Goal: Task Accomplishment & Management: Use online tool/utility

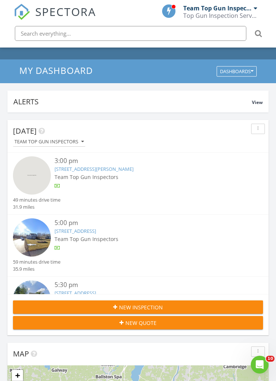
scroll to position [23, 0]
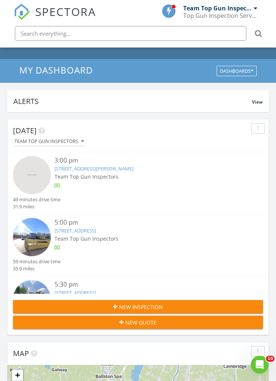
click at [108, 163] on div "3:00 pm" at bounding box center [149, 160] width 188 height 9
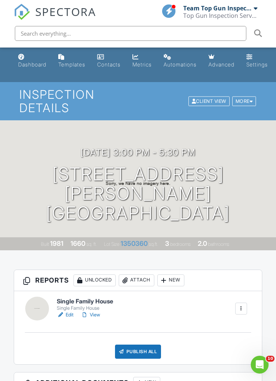
click at [66, 317] on link "Edit" at bounding box center [65, 314] width 17 height 7
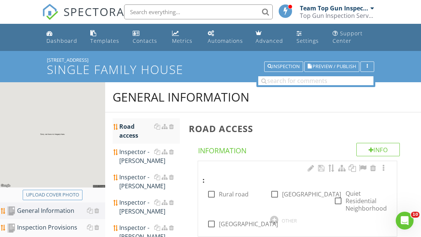
click at [53, 194] on div "Upload cover photo" at bounding box center [52, 194] width 53 height 7
type input "C:\fakepath\image.jpg"
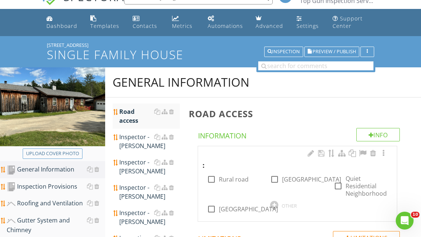
scroll to position [67, 0]
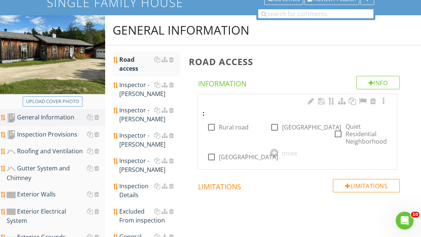
click at [213, 126] on div at bounding box center [211, 127] width 13 height 13
checkbox input "true"
click at [135, 116] on div "Inspector - [PERSON_NAME]" at bounding box center [149, 115] width 60 height 18
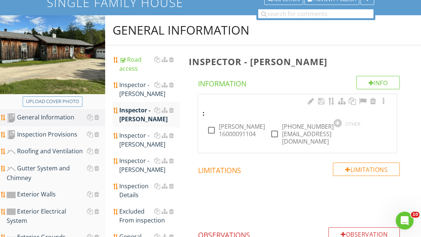
click at [208, 129] on div at bounding box center [211, 130] width 13 height 13
checkbox input "true"
click at [276, 127] on div at bounding box center [274, 133] width 13 height 13
checkbox input "true"
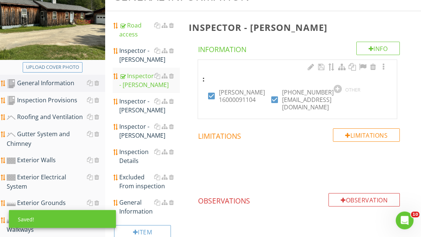
scroll to position [111, 0]
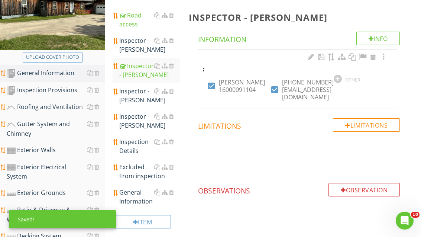
click at [141, 146] on div "Inspection Details" at bounding box center [149, 146] width 60 height 18
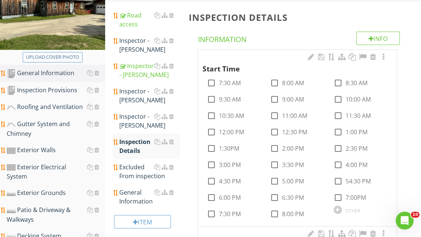
click at [213, 163] on div at bounding box center [211, 164] width 13 height 13
checkbox input "true"
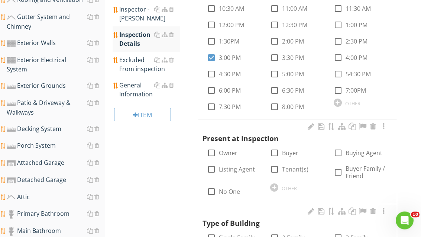
scroll to position [223, 0]
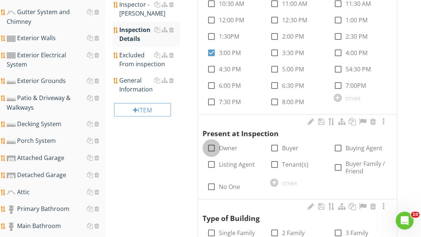
click at [216, 145] on div at bounding box center [211, 148] width 13 height 13
checkbox input "true"
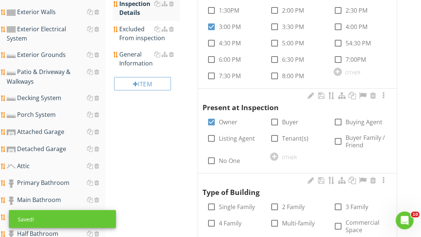
scroll to position [307, 0]
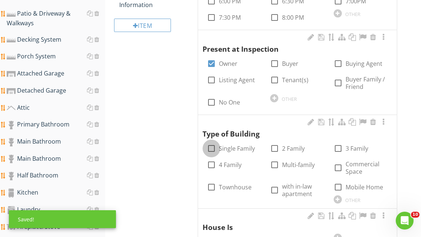
click at [213, 145] on div at bounding box center [211, 148] width 13 height 13
checkbox input "true"
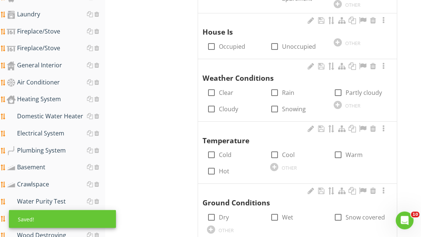
scroll to position [485, 0]
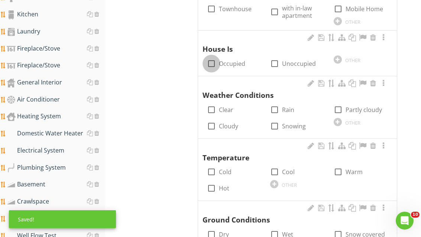
click at [209, 61] on div at bounding box center [211, 63] width 13 height 13
checkbox input "true"
click at [276, 105] on div "check_box_outline_blank Partly cloudy" at bounding box center [358, 109] width 48 height 9
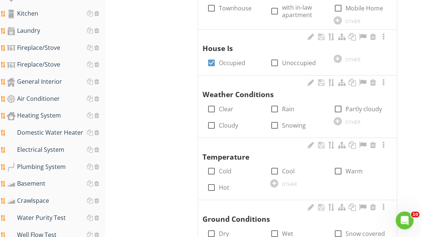
scroll to position [486, 0]
click at [276, 110] on div at bounding box center [338, 109] width 13 height 13
checkbox input "true"
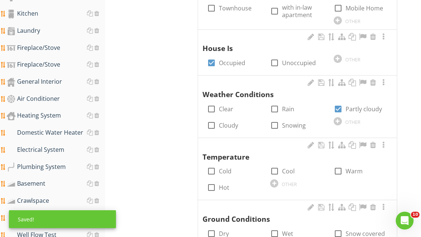
click at [276, 172] on input "Warm" at bounding box center [338, 173] width 9 height 9
checkbox input "true"
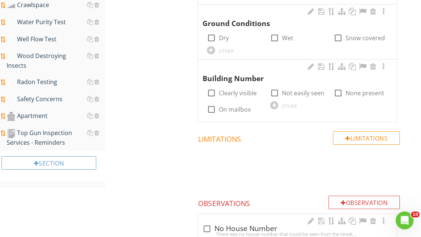
scroll to position [684, 0]
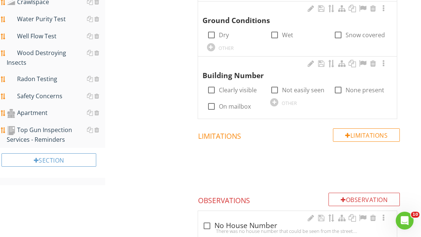
click at [237, 103] on label "On mailbox" at bounding box center [235, 106] width 32 height 7
checkbox input "true"
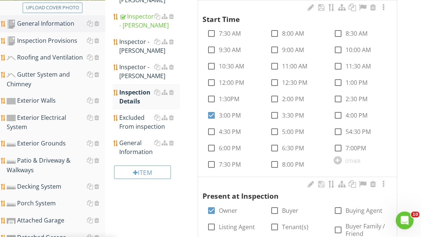
scroll to position [160, 0]
click at [134, 149] on div "General Information" at bounding box center [149, 147] width 60 height 18
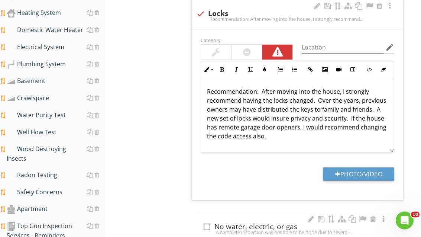
scroll to position [619, 0]
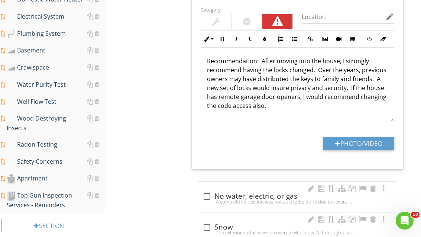
click at [65, 114] on div "Wood Destroying Insects" at bounding box center [56, 123] width 98 height 19
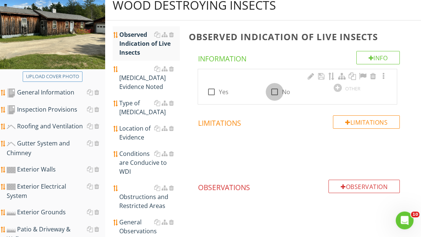
scroll to position [92, 0]
click at [275, 89] on div at bounding box center [274, 91] width 13 height 13
checkbox input "true"
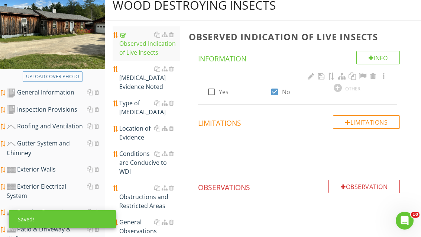
click at [143, 75] on div "[MEDICAL_DATA] Evidence Noted" at bounding box center [149, 77] width 60 height 27
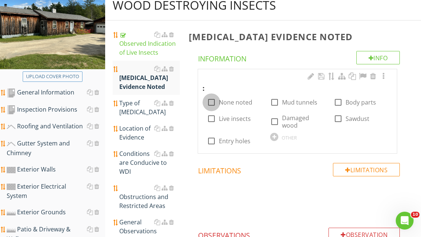
click at [213, 101] on div at bounding box center [211, 102] width 13 height 13
checkbox input "true"
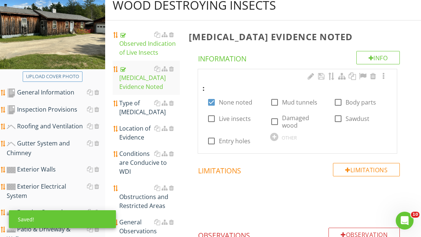
click at [137, 107] on div "Type of [MEDICAL_DATA]" at bounding box center [149, 107] width 60 height 18
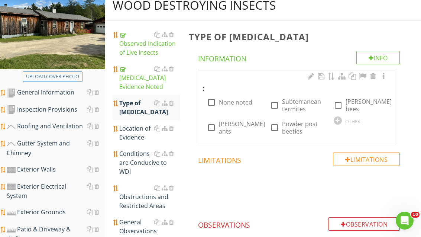
click at [213, 100] on div at bounding box center [211, 102] width 13 height 13
checkbox input "true"
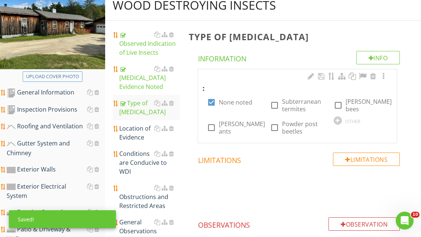
click at [138, 158] on div "Conditions are Conducive to WDI" at bounding box center [149, 162] width 60 height 27
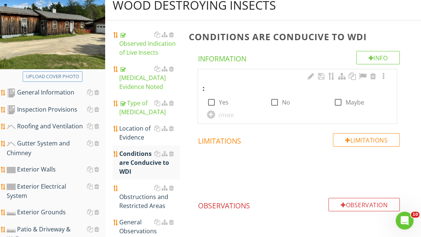
click at [276, 103] on div at bounding box center [274, 102] width 13 height 13
checkbox input "true"
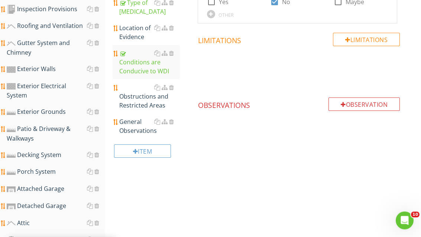
scroll to position [192, 0]
click at [149, 104] on div "Obstructions and Restricted Areas" at bounding box center [149, 96] width 60 height 27
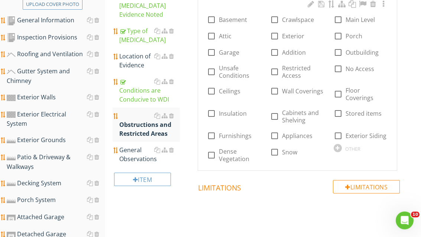
scroll to position [153, 0]
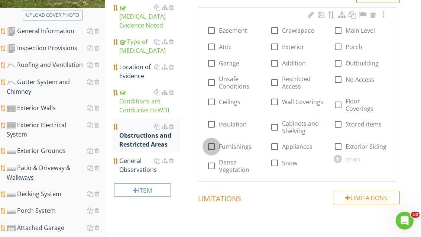
click at [214, 147] on div at bounding box center [211, 146] width 13 height 13
checkbox input "true"
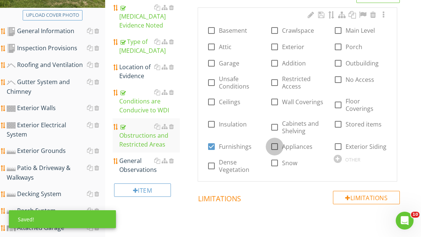
click at [273, 146] on div at bounding box center [274, 146] width 13 height 13
checkbox input "true"
click at [276, 123] on div at bounding box center [338, 124] width 13 height 13
checkbox input "true"
click at [276, 105] on div at bounding box center [338, 104] width 13 height 13
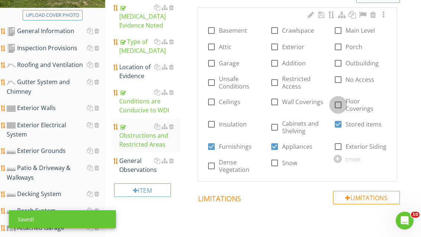
checkbox input "true"
click at [276, 99] on div at bounding box center [274, 101] width 13 height 13
checkbox input "true"
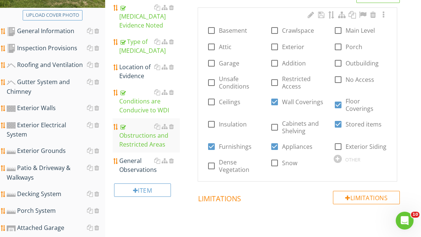
click at [276, 146] on div at bounding box center [338, 146] width 13 height 13
checkbox input "true"
click at [212, 123] on div at bounding box center [211, 124] width 13 height 13
checkbox input "true"
click at [274, 124] on div at bounding box center [274, 127] width 13 height 13
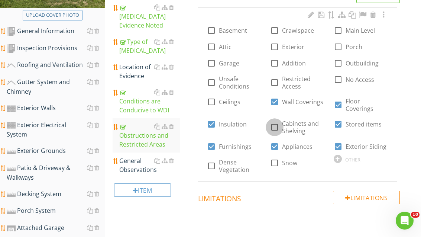
checkbox input "true"
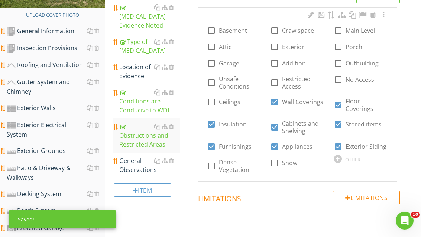
click at [213, 102] on div at bounding box center [211, 101] width 13 height 13
checkbox input "true"
click at [137, 165] on div "General Observations" at bounding box center [149, 165] width 60 height 18
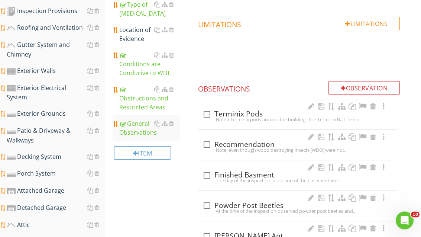
scroll to position [210, 0]
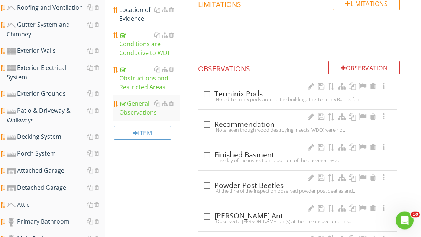
click at [207, 125] on div at bounding box center [207, 125] width 13 height 13
checkbox input "true"
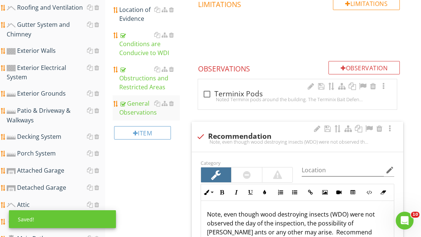
click at [276, 127] on div at bounding box center [368, 128] width 9 height 7
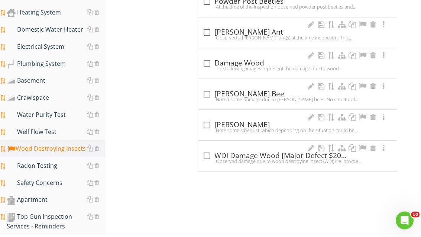
scroll to position [591, 0]
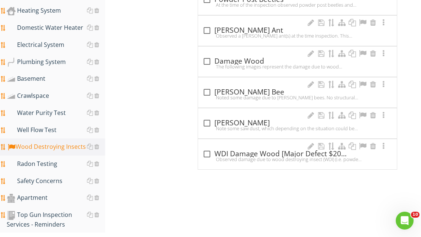
click at [68, 108] on div "Water Purity Test" at bounding box center [56, 113] width 98 height 10
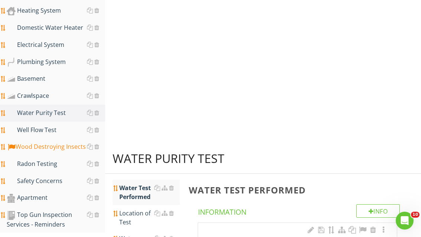
click at [72, 108] on div "Water Purity Test" at bounding box center [56, 113] width 98 height 10
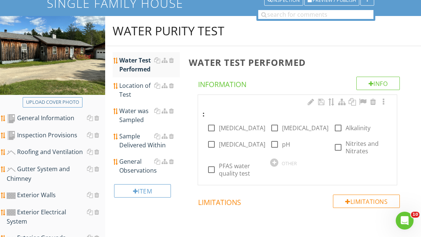
scroll to position [65, 0]
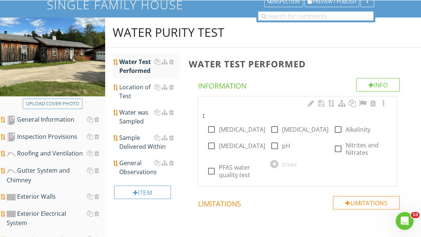
click at [212, 132] on div at bounding box center [211, 129] width 13 height 13
checkbox input "true"
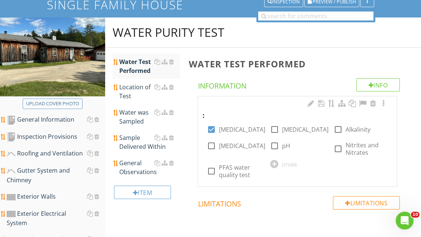
click at [212, 150] on div at bounding box center [211, 145] width 13 height 13
checkbox input "true"
click at [276, 152] on div at bounding box center [338, 148] width 13 height 13
checkbox input "true"
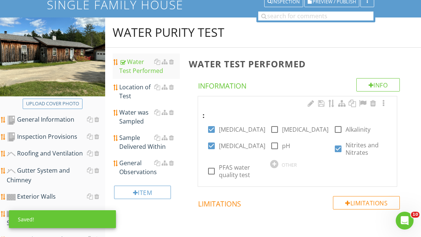
click at [139, 89] on div "Location of Test" at bounding box center [149, 91] width 60 height 18
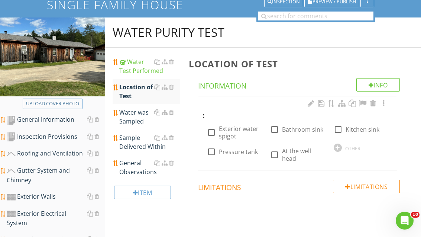
click at [276, 129] on div at bounding box center [274, 129] width 13 height 13
checkbox input "true"
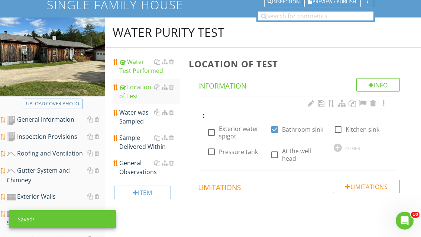
click at [137, 116] on div "Water was Sampled" at bounding box center [149, 117] width 60 height 18
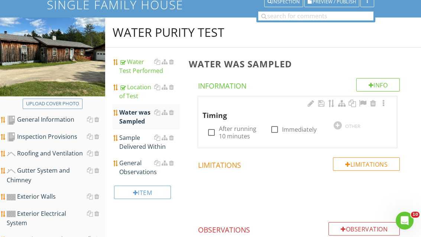
click at [276, 123] on div at bounding box center [338, 125] width 8 height 8
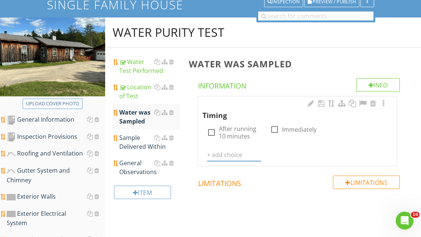
click at [266, 188] on div "Limitations Limitations" at bounding box center [299, 202] width 220 height 55
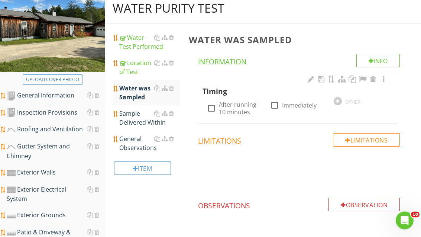
scroll to position [89, 0]
click at [276, 100] on div at bounding box center [274, 105] width 13 height 13
checkbox input "true"
click at [130, 116] on div "Sample Delivered Within" at bounding box center [149, 118] width 60 height 18
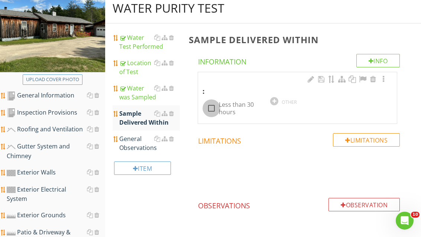
click at [213, 106] on div at bounding box center [211, 108] width 13 height 13
checkbox input "true"
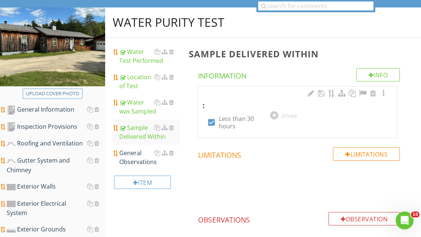
scroll to position [75, 0]
click at [136, 162] on div "General Observations" at bounding box center [149, 157] width 60 height 18
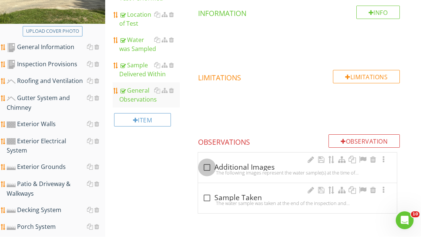
scroll to position [137, 0]
click at [208, 167] on div at bounding box center [207, 167] width 13 height 13
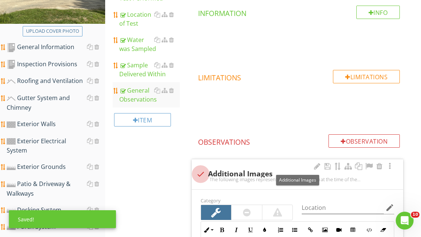
click at [203, 172] on div at bounding box center [200, 174] width 13 height 13
checkbox input "true"
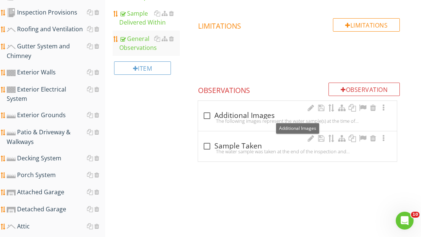
scroll to position [191, 0]
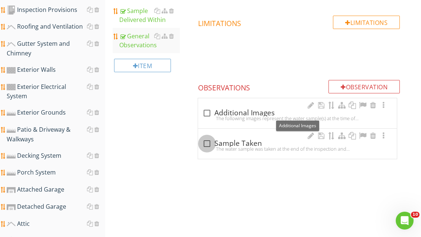
click at [209, 141] on div at bounding box center [207, 143] width 13 height 13
checkbox input "true"
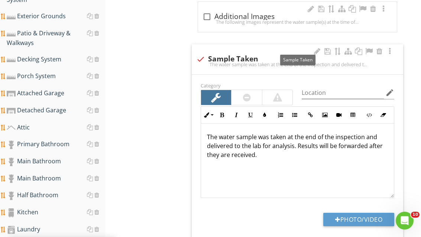
scroll to position [289, 0]
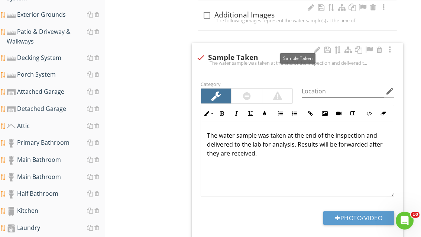
click at [276, 212] on button "Photo/Video" at bounding box center [358, 217] width 71 height 13
type input "C:\fakepath\image.jpg"
